Goal: Information Seeking & Learning: Learn about a topic

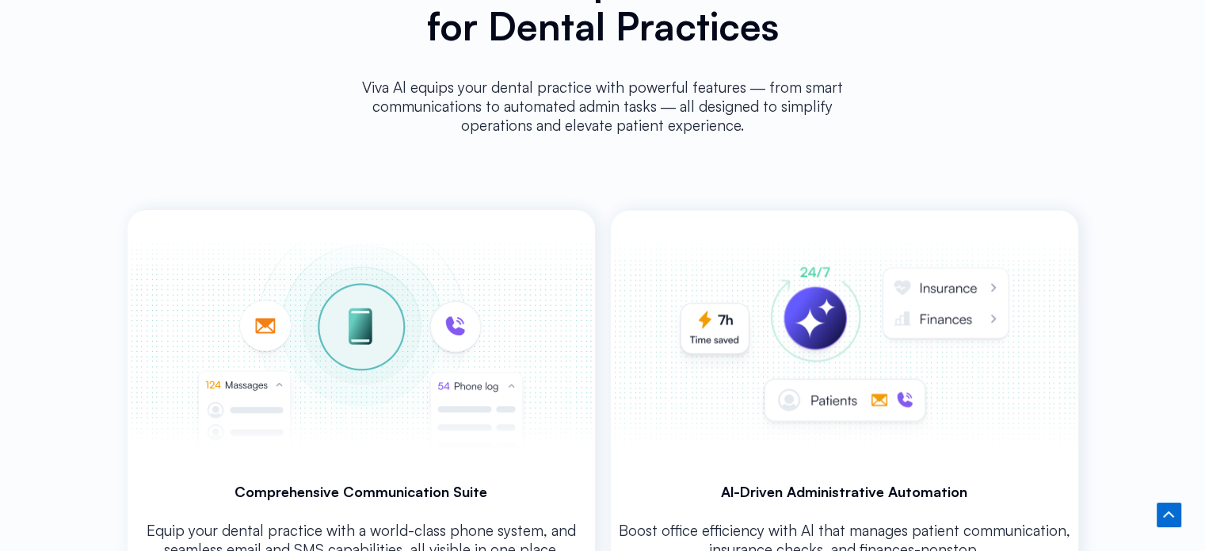
scroll to position [2801, 0]
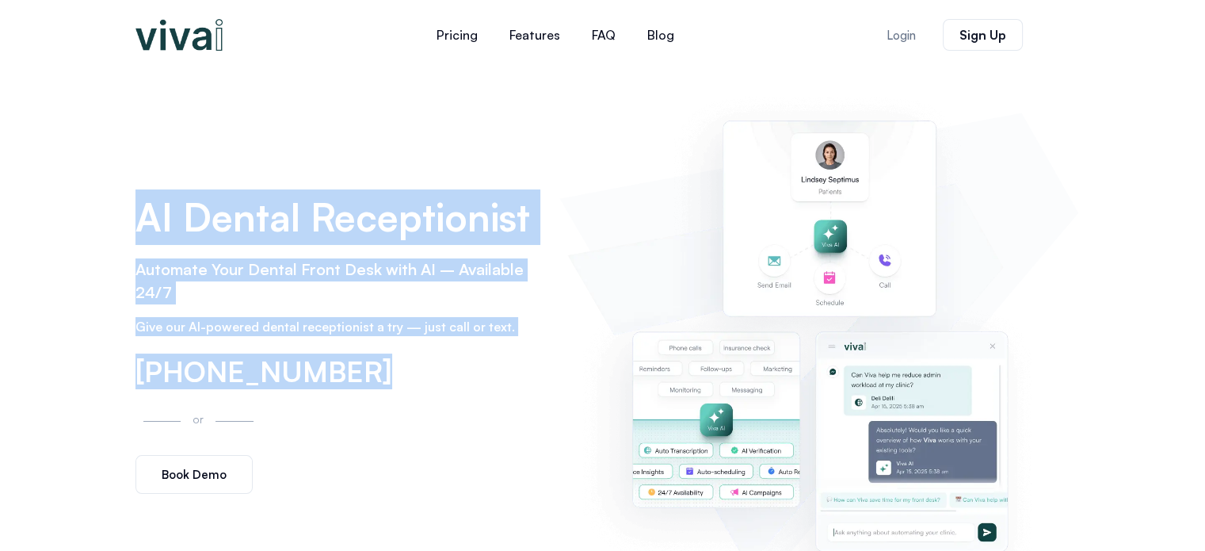
drag, startPoint x: 139, startPoint y: 212, endPoint x: 397, endPoint y: 366, distance: 299.9
click at [397, 366] on div "AI Dental Receptionist Automate Your Dental Front Desk with AI – Available 24/7…" at bounding box center [340, 341] width 425 height 321
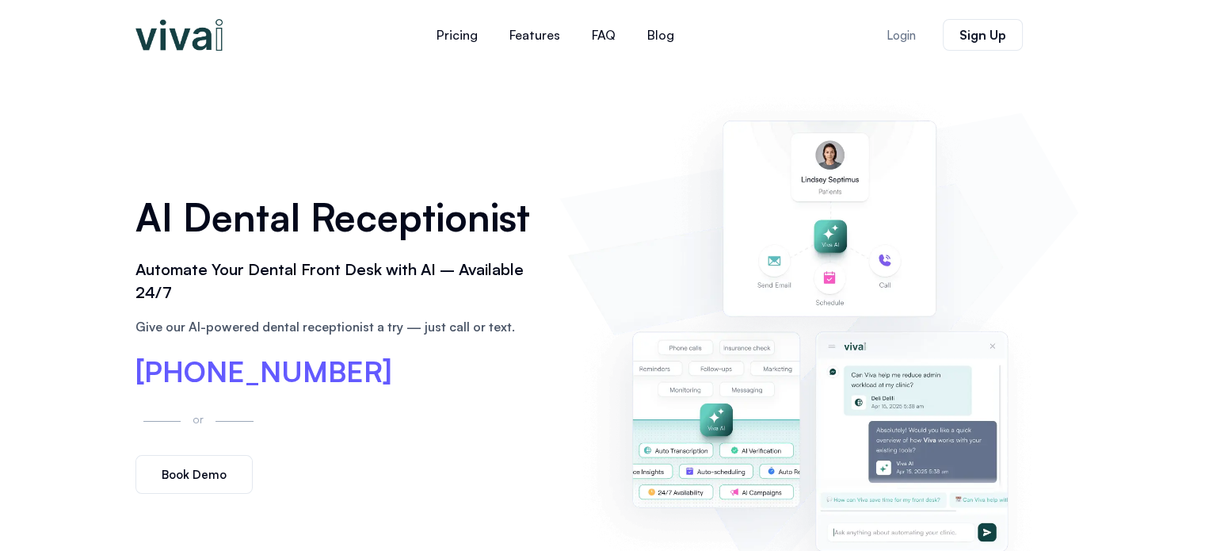
click at [404, 383] on div "[PHONE_NUMBER]" at bounding box center [340, 372] width 409 height 30
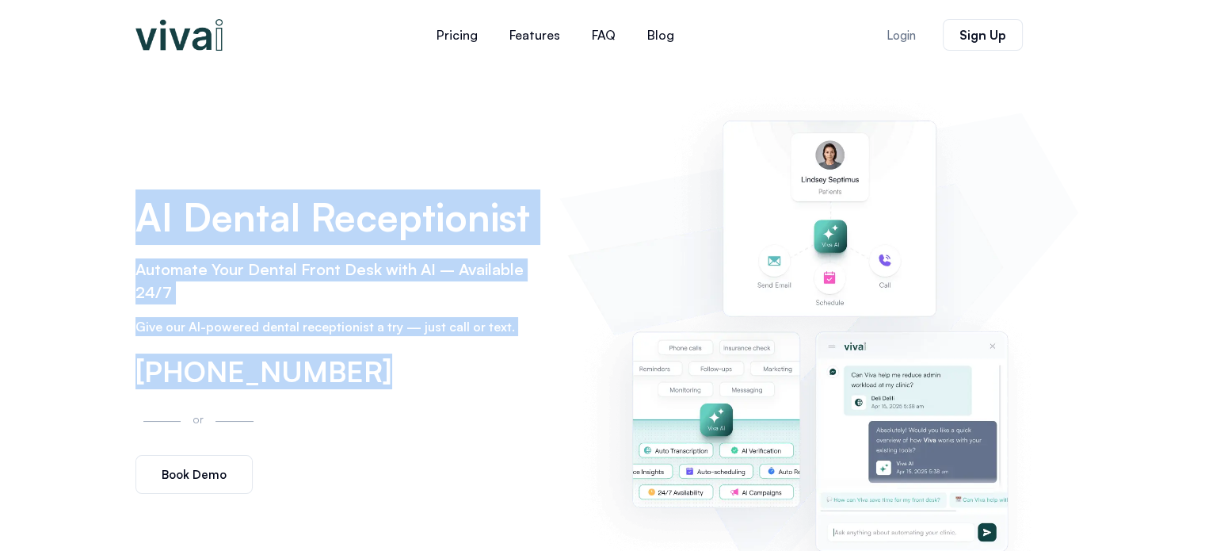
drag, startPoint x: 357, startPoint y: 370, endPoint x: 208, endPoint y: 252, distance: 189.5
click at [130, 224] on div "AI Dental Receptionist Automate Your Dental Front Desk with AI – Available 24/7…" at bounding box center [340, 341] width 425 height 321
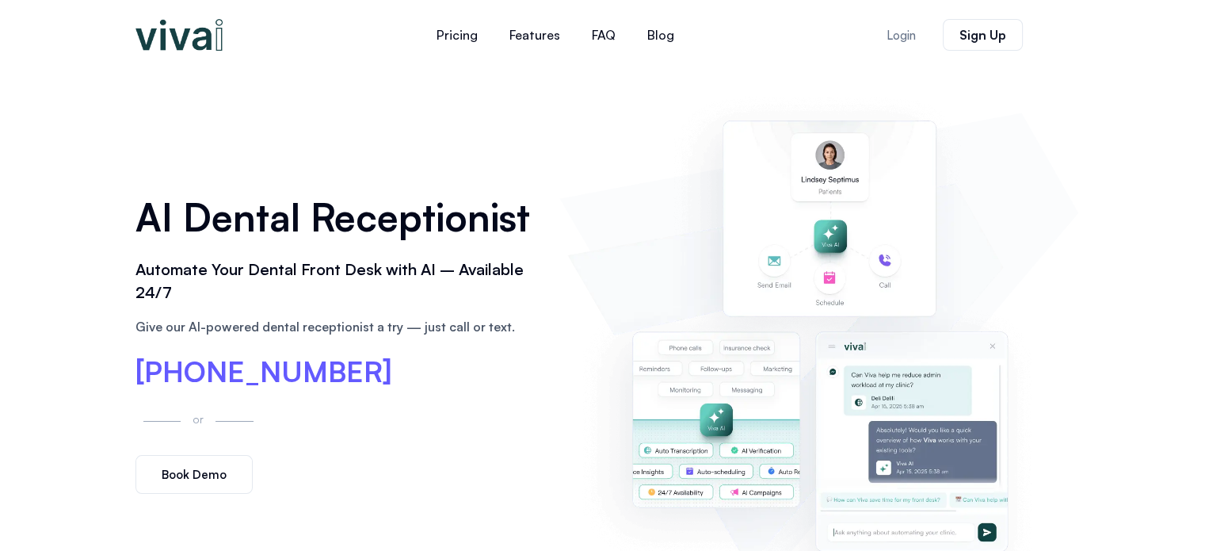
click at [483, 370] on div "[PHONE_NUMBER]" at bounding box center [340, 372] width 409 height 30
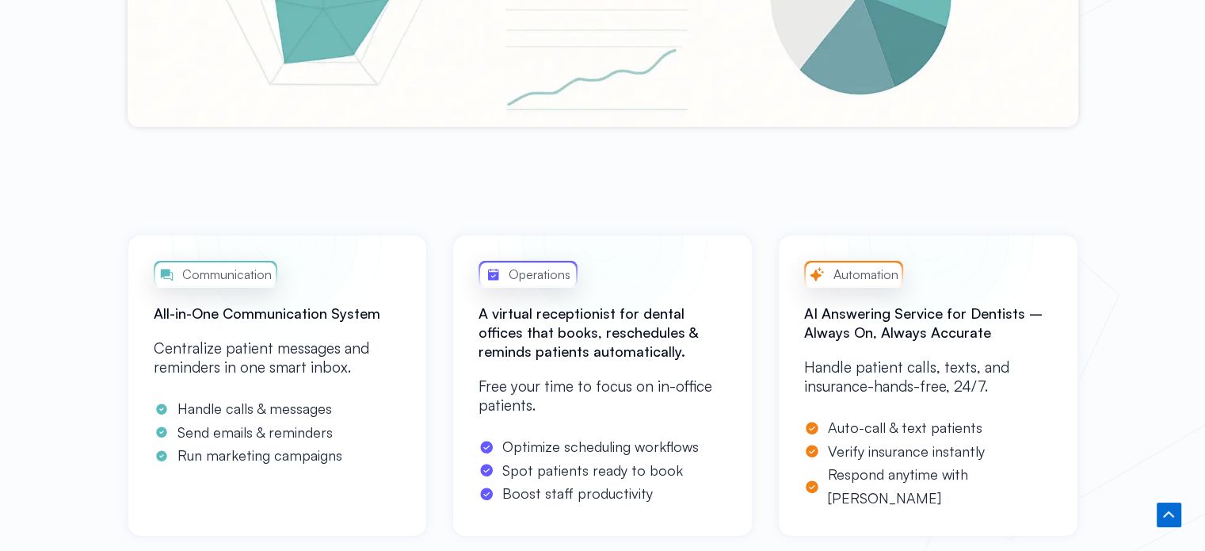
scroll to position [1320, 0]
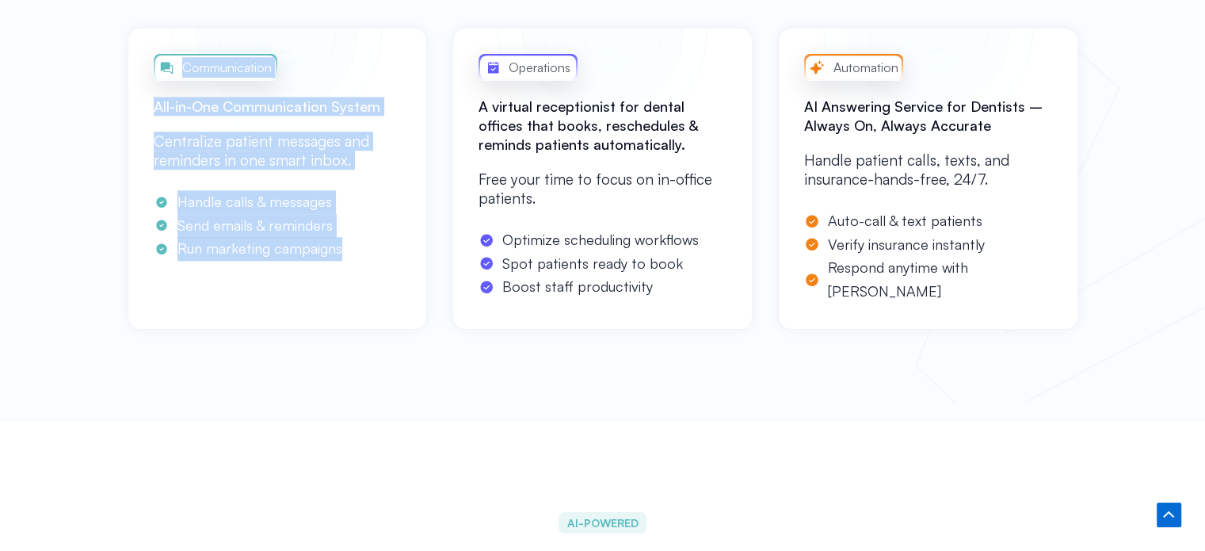
drag, startPoint x: 333, startPoint y: 242, endPoint x: 146, endPoint y: 113, distance: 226.8
click at [146, 113] on div "Communication All-in-One Communication System Centralize patient messages and r…" at bounding box center [278, 179] width 300 height 302
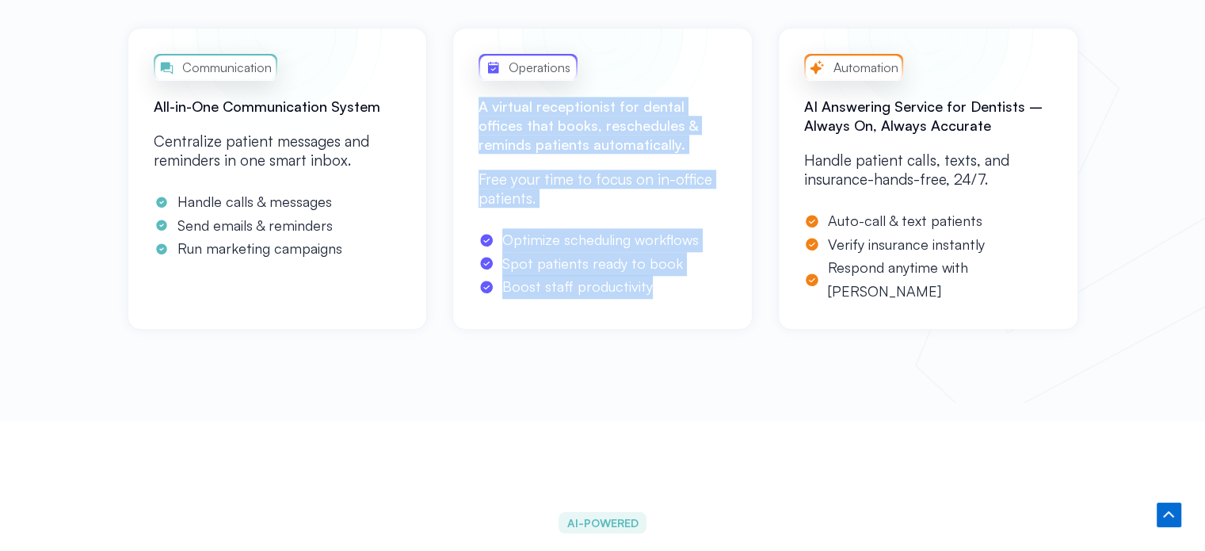
drag, startPoint x: 631, startPoint y: 275, endPoint x: 508, endPoint y: 114, distance: 202.4
click at [479, 105] on div "Operations A virtual receptionist for dental offices that books, reschedules & …" at bounding box center [603, 179] width 300 height 302
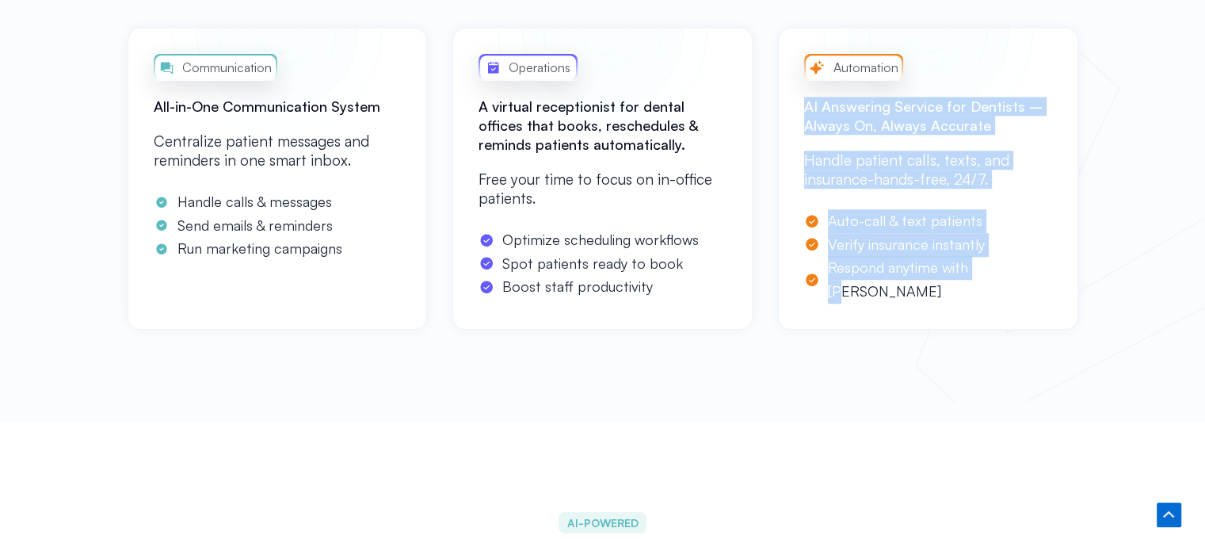
drag, startPoint x: 987, startPoint y: 269, endPoint x: 807, endPoint y: 110, distance: 240.3
click at [807, 110] on div "Automation AI Answering Service for Dentists – Always On, Always Accurate Handl…" at bounding box center [928, 179] width 300 height 302
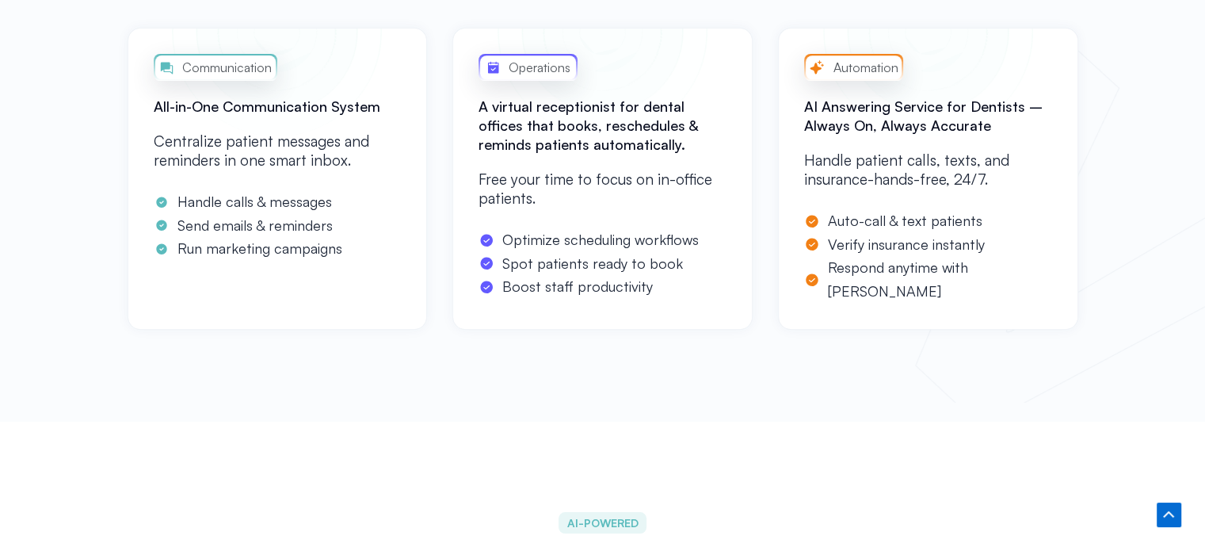
drag, startPoint x: 737, startPoint y: 275, endPoint x: 754, endPoint y: 277, distance: 17.6
click at [739, 276] on div "Operations A virtual receptionist for dental offices that books, reschedules & …" at bounding box center [603, 179] width 300 height 302
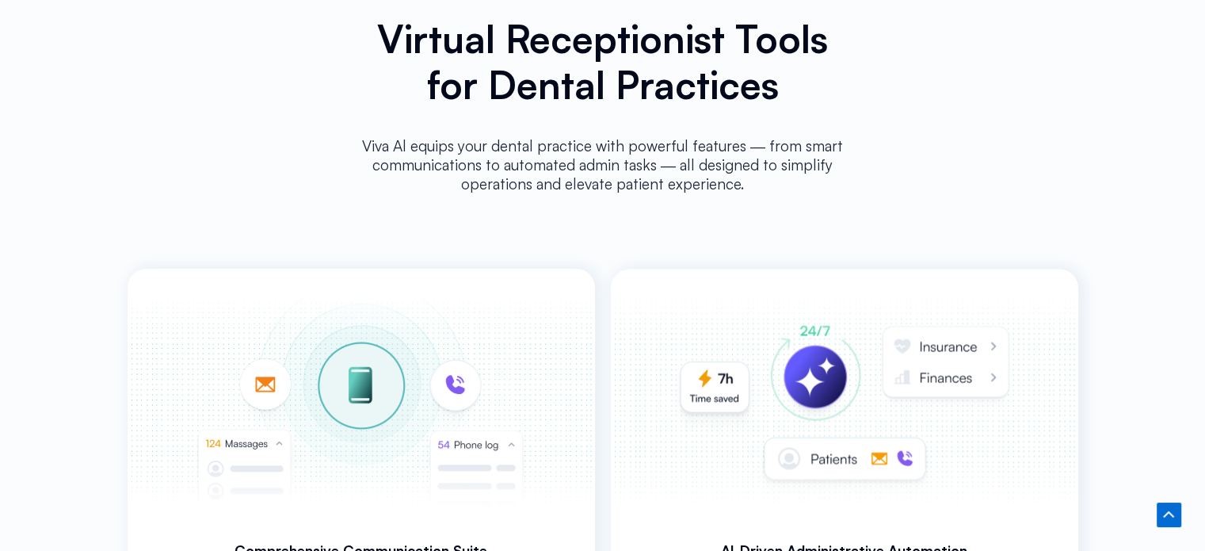
scroll to position [2905, 0]
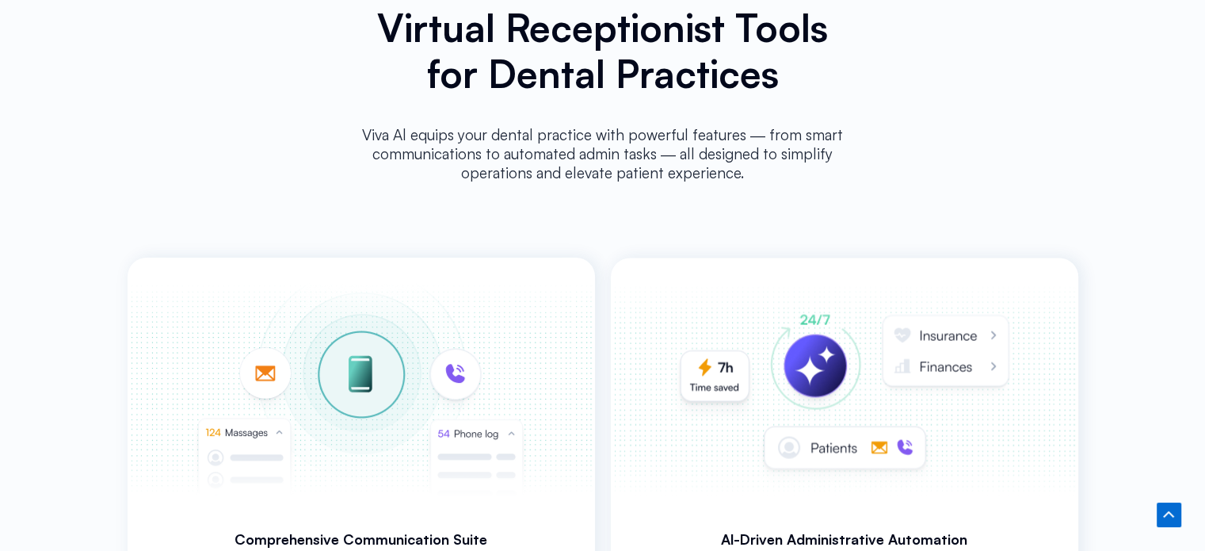
click at [617, 529] on h3 "Al-Driven Administrative Automation" at bounding box center [845, 538] width 468 height 19
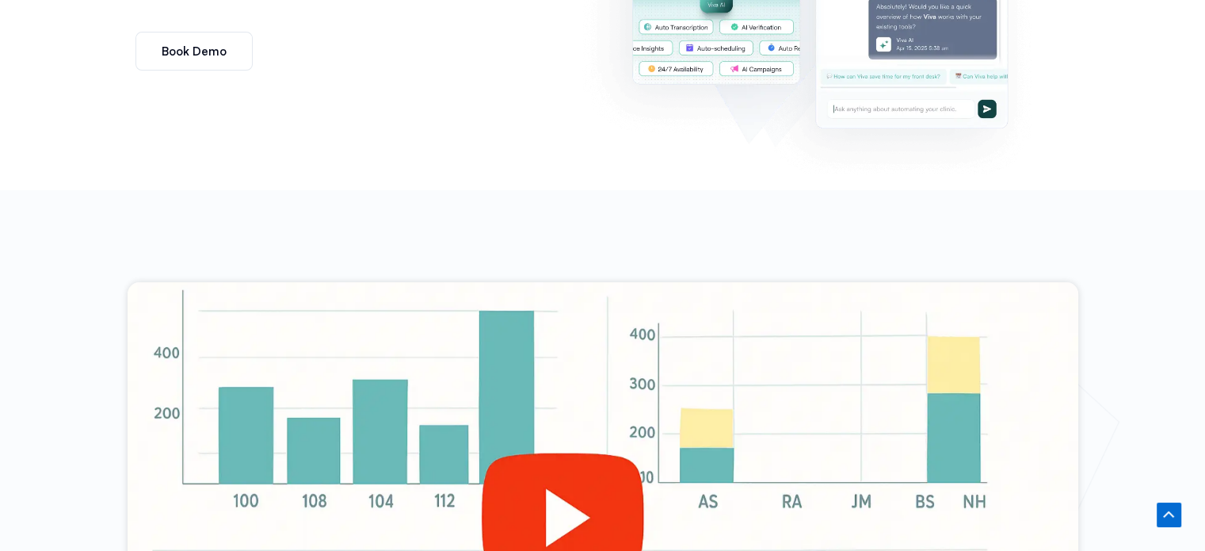
scroll to position [0, 0]
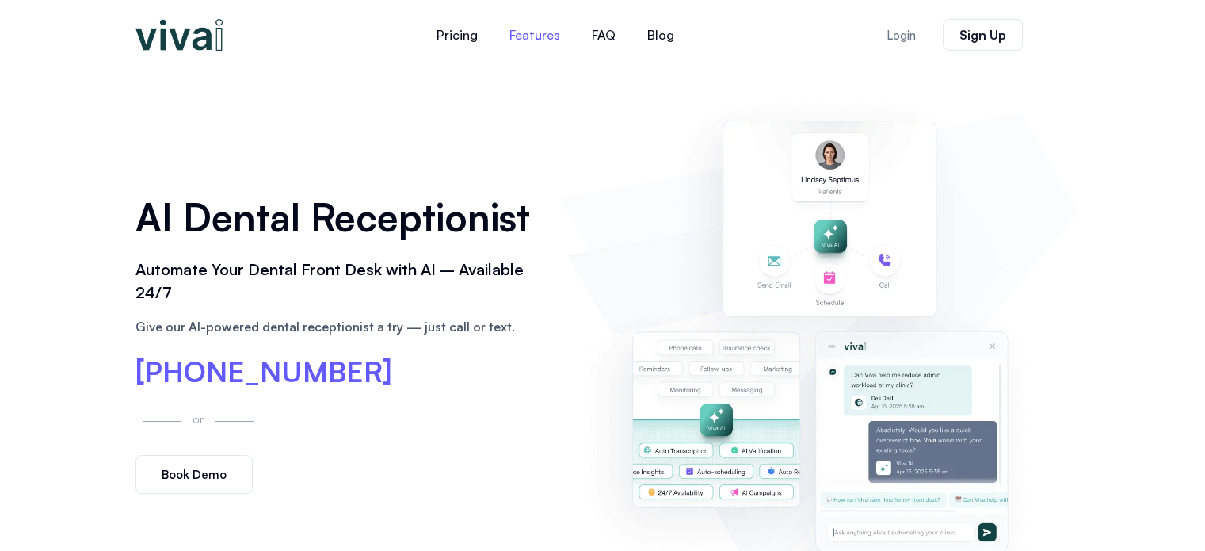
click at [534, 33] on link "Features" at bounding box center [535, 35] width 82 height 38
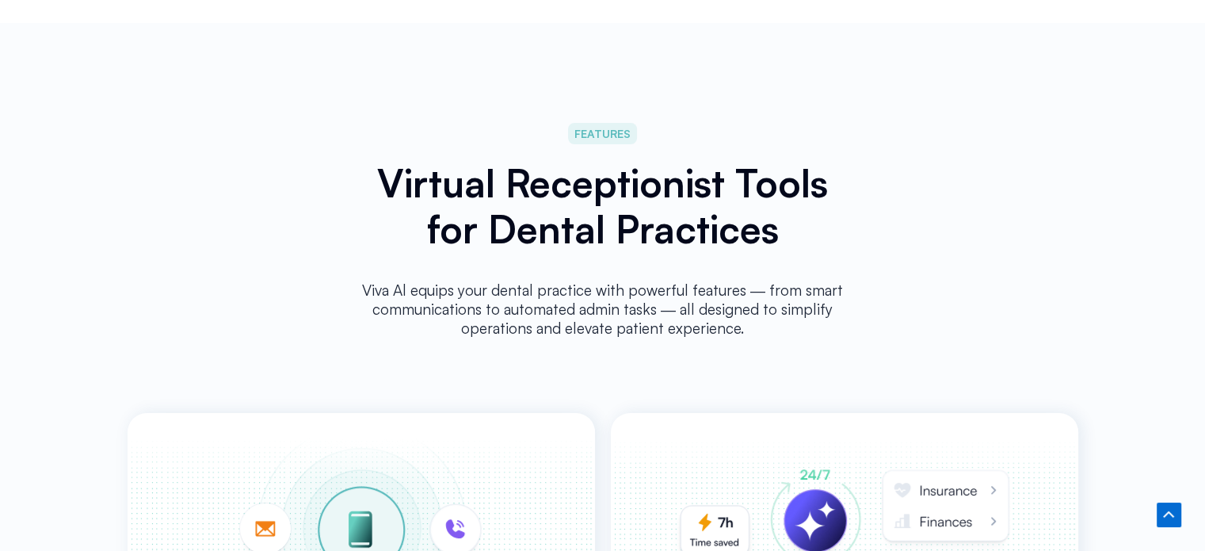
scroll to position [2768, 0]
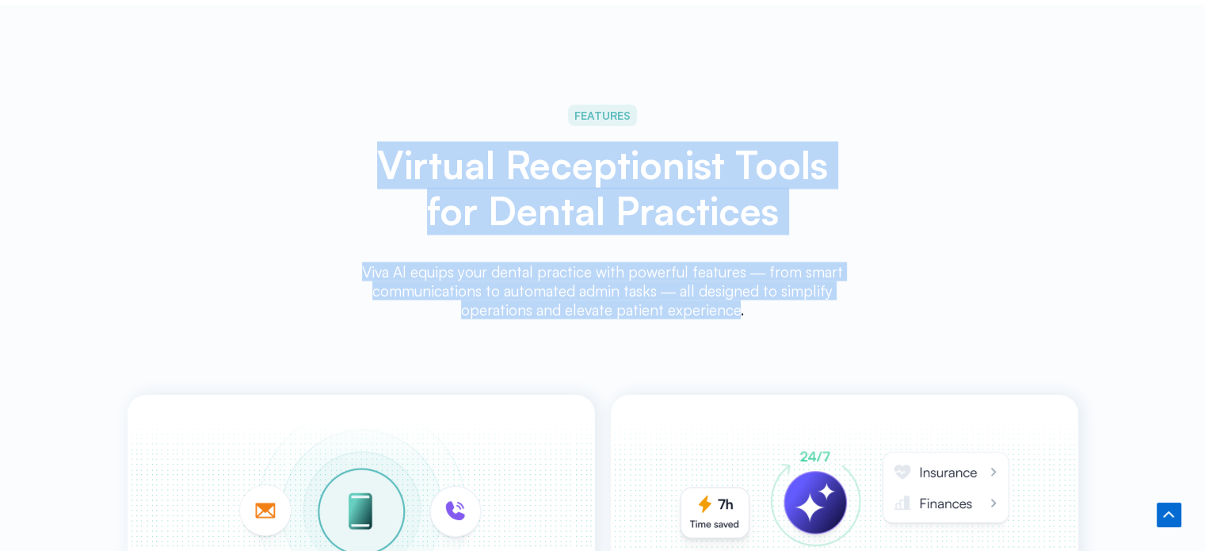
drag, startPoint x: 728, startPoint y: 300, endPoint x: 382, endPoint y: 168, distance: 370.7
click at [382, 168] on div "FEATURES Virtual Receptionist Tools for Dental Practices Viva Al equips your de…" at bounding box center [603, 214] width 514 height 234
click at [760, 234] on div "FEATURES Virtual Receptionist Tools for Dental Practices Viva Al equips your de…" at bounding box center [603, 214] width 514 height 234
